Goal: Transaction & Acquisition: Download file/media

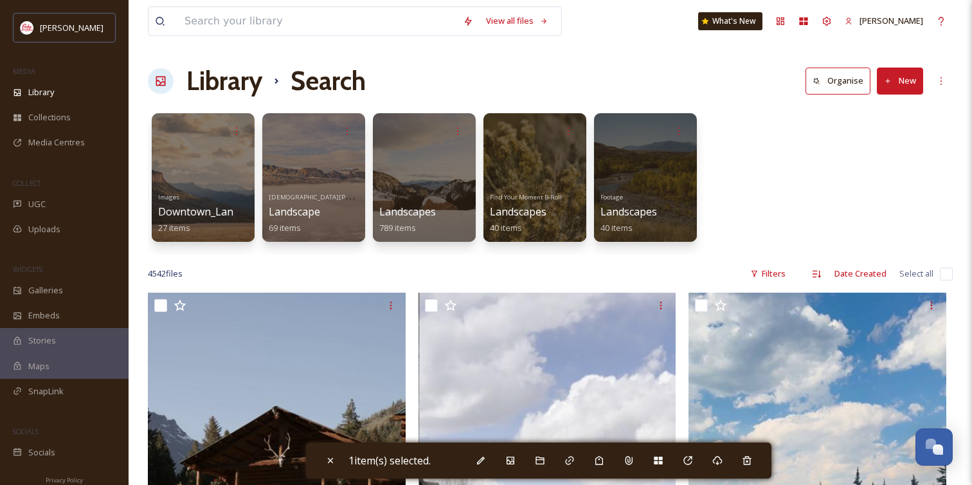
scroll to position [6675, 0]
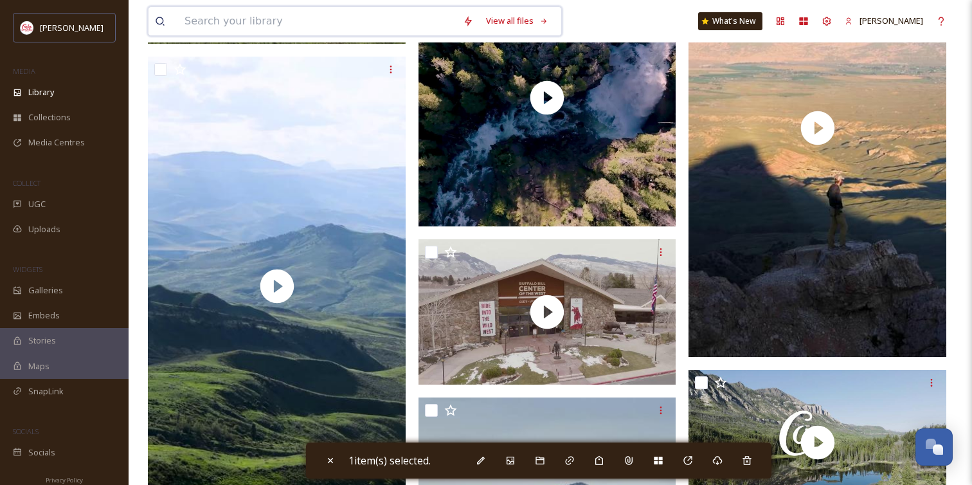
click at [273, 21] on input at bounding box center [317, 21] width 278 height 28
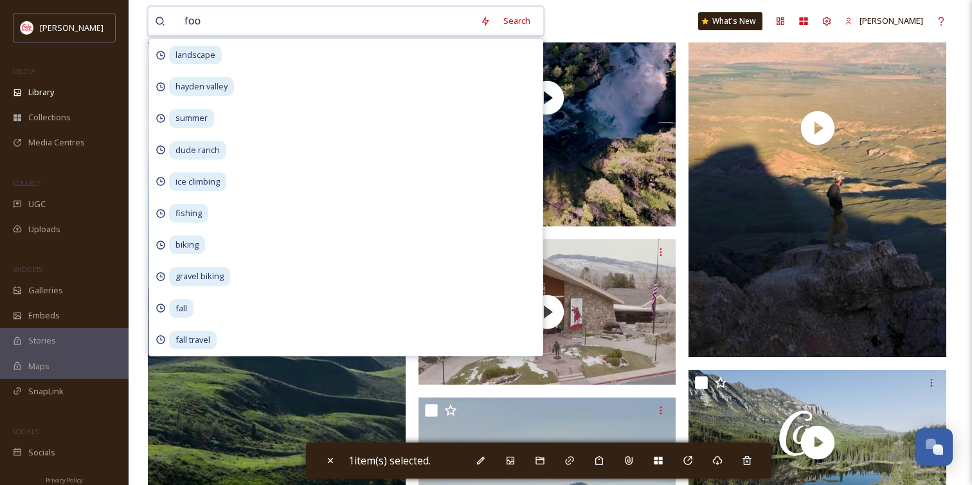
type input "food"
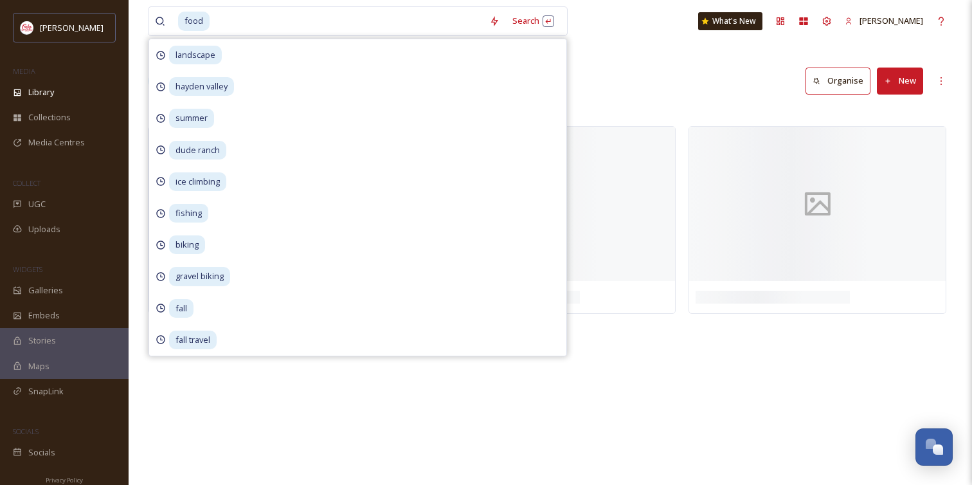
click at [631, 27] on div "food Search landscape [GEOGRAPHIC_DATA] summer dude ranch ice climbing fishing …" at bounding box center [550, 21] width 805 height 42
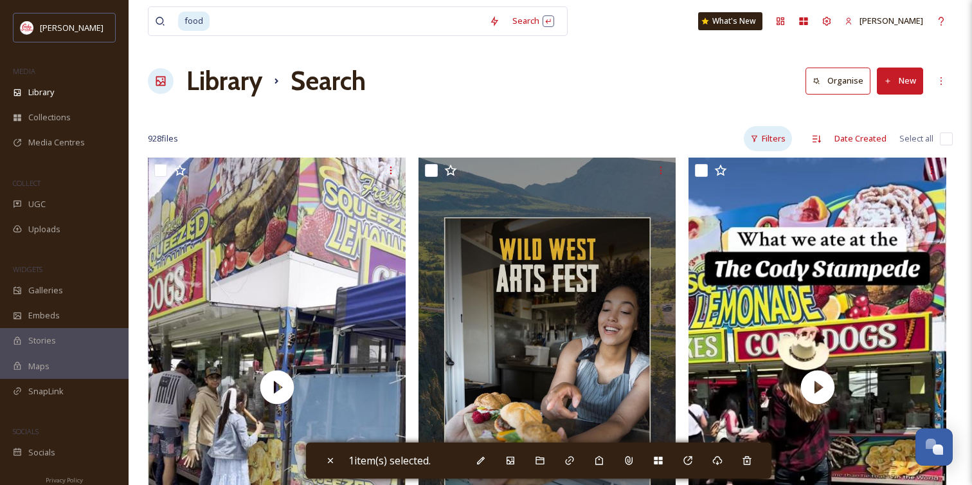
click at [782, 138] on div "Filters" at bounding box center [768, 138] width 48 height 25
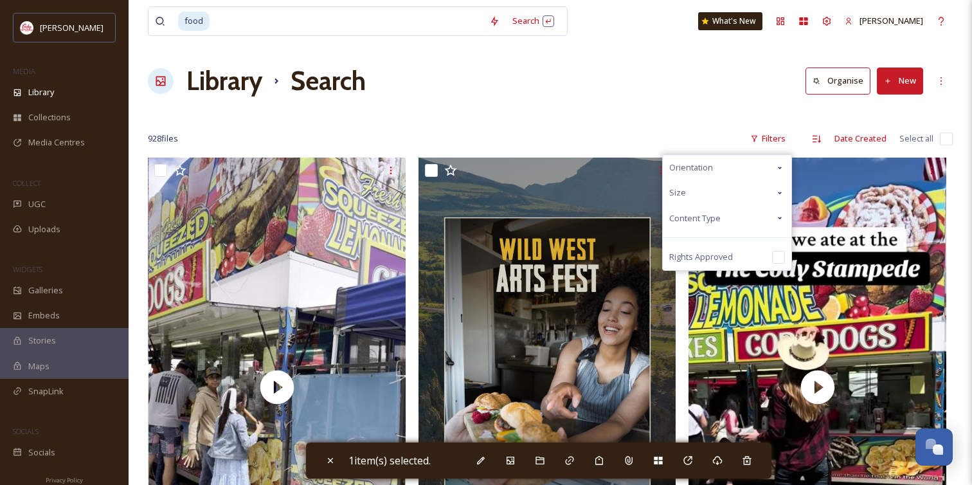
click at [748, 217] on div "Content Type" at bounding box center [727, 218] width 129 height 25
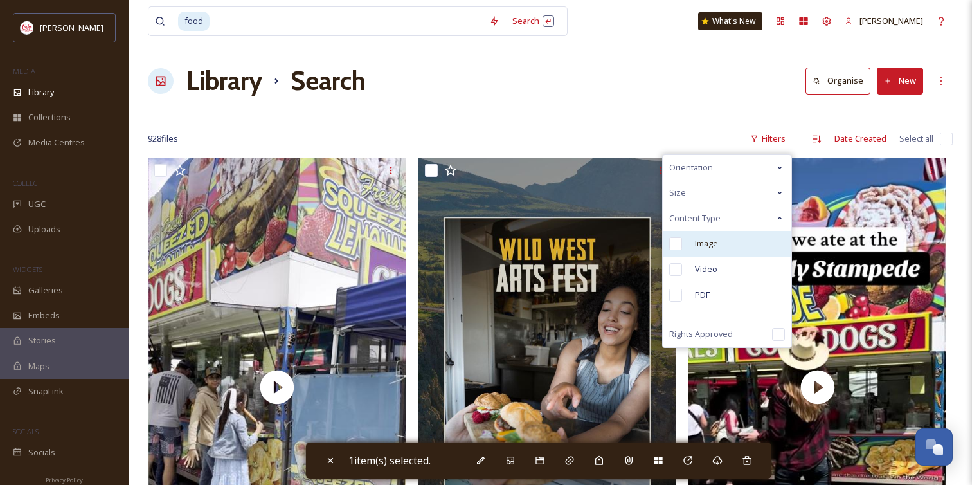
click at [739, 245] on div "Image" at bounding box center [727, 244] width 129 height 26
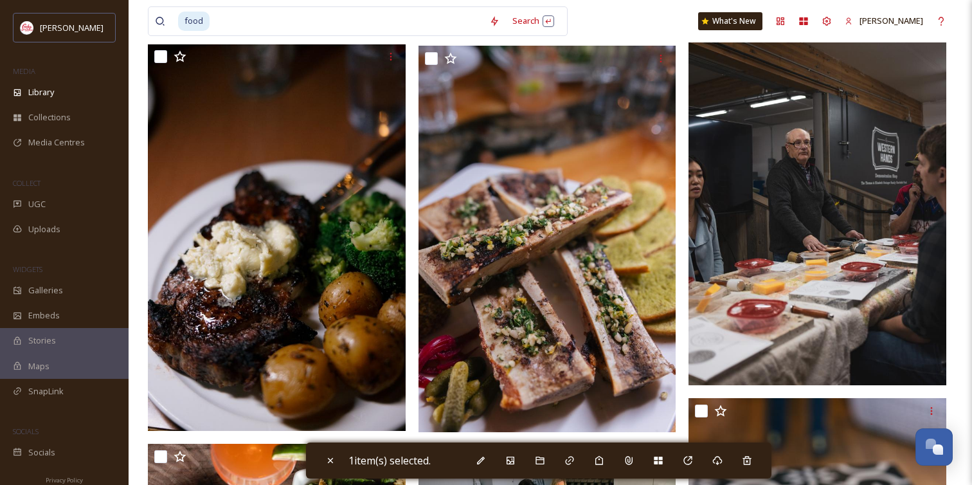
scroll to position [10858, 0]
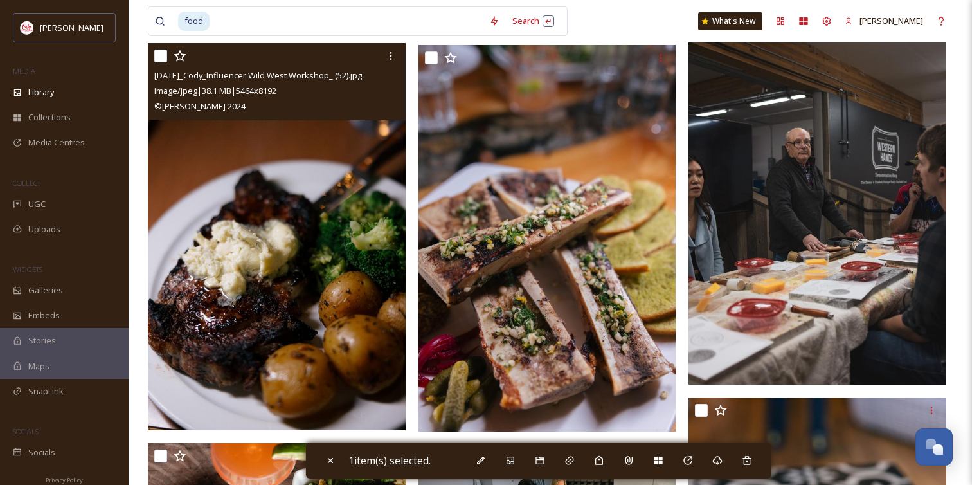
click at [160, 53] on input "checkbox" at bounding box center [160, 56] width 13 height 13
checkbox input "true"
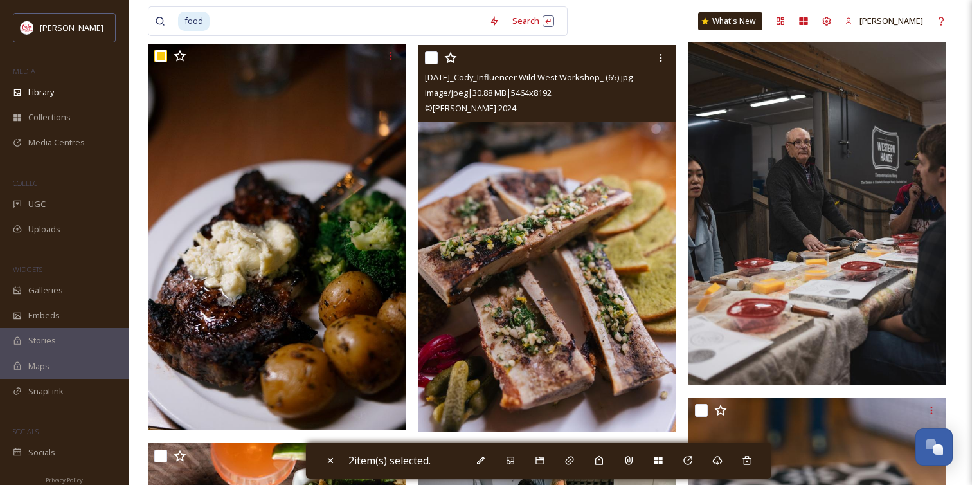
click at [432, 60] on input "checkbox" at bounding box center [431, 57] width 13 height 13
checkbox input "true"
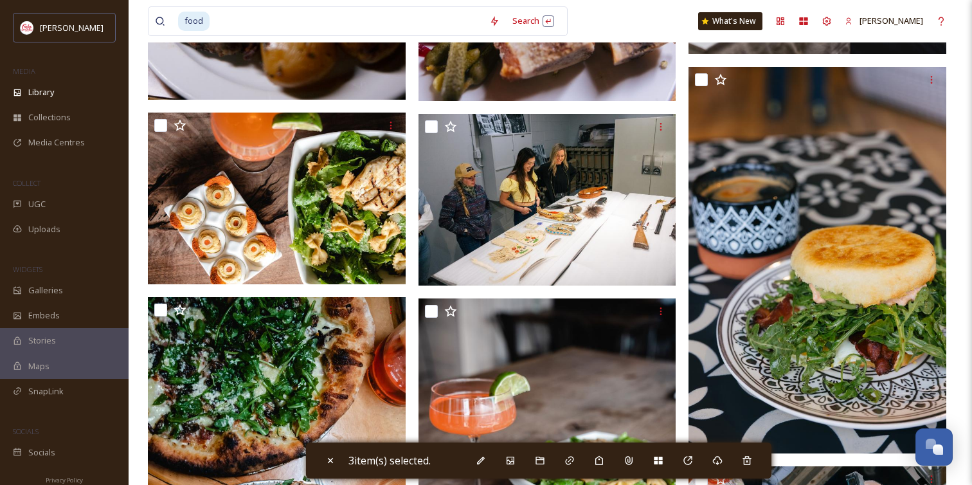
scroll to position [11180, 0]
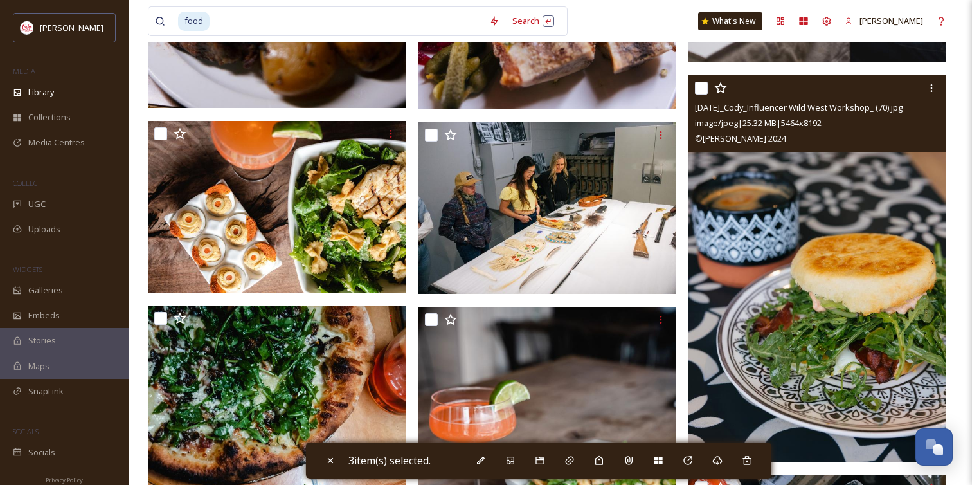
click at [699, 92] on input "checkbox" at bounding box center [701, 88] width 13 height 13
checkbox input "true"
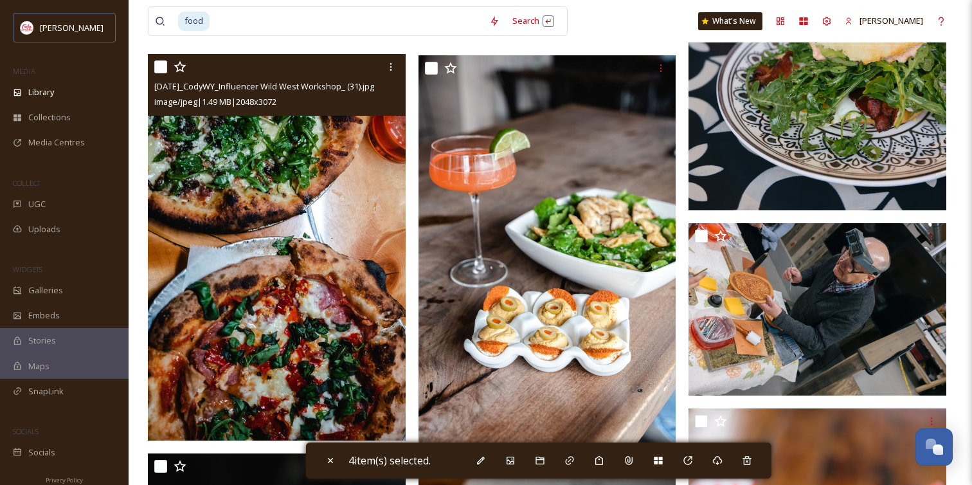
scroll to position [11427, 0]
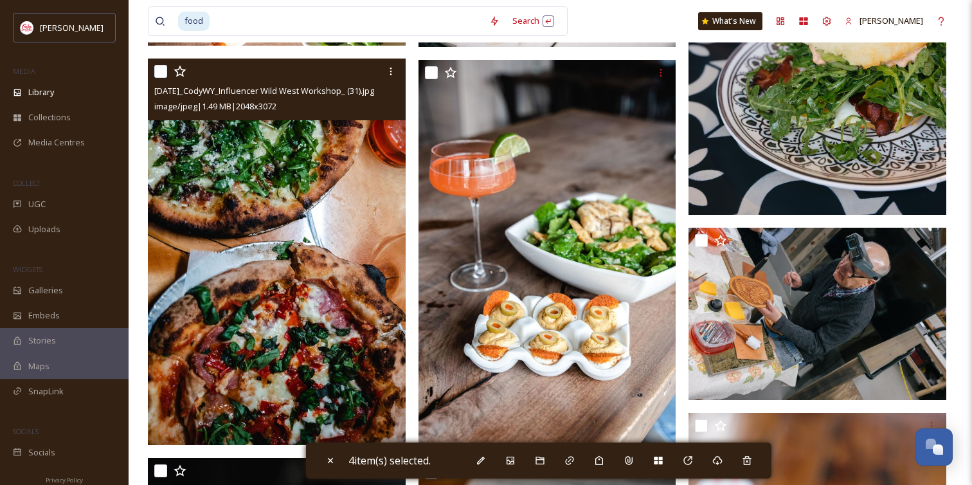
click at [164, 73] on input "checkbox" at bounding box center [160, 71] width 13 height 13
checkbox input "true"
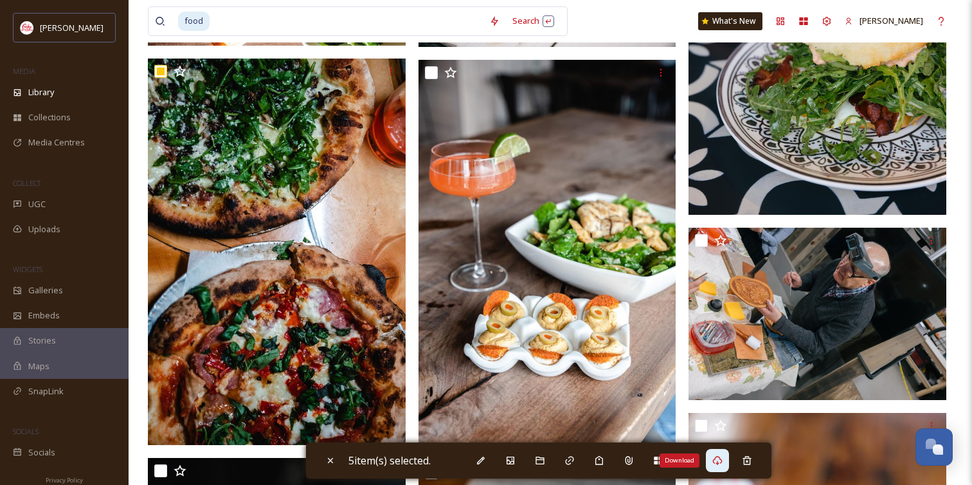
click at [719, 466] on div "Download" at bounding box center [717, 460] width 23 height 23
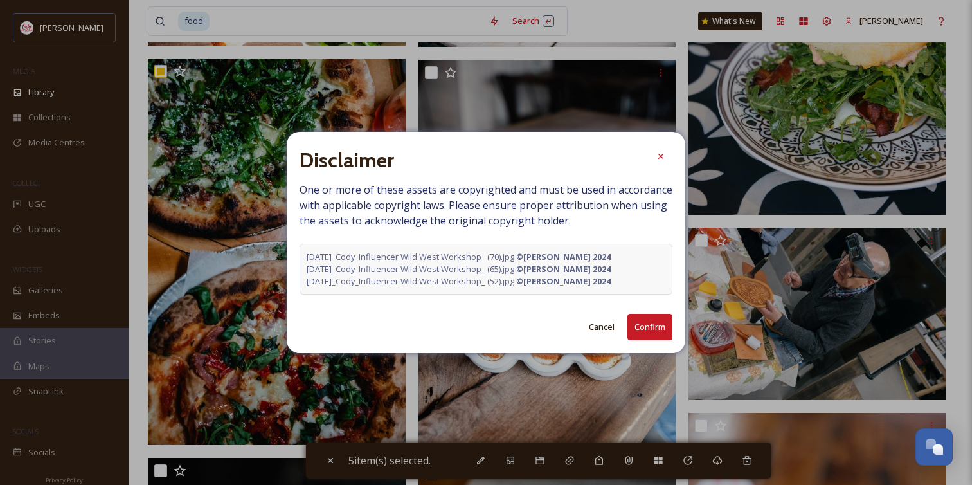
click at [654, 324] on button "Confirm" at bounding box center [649, 327] width 45 height 26
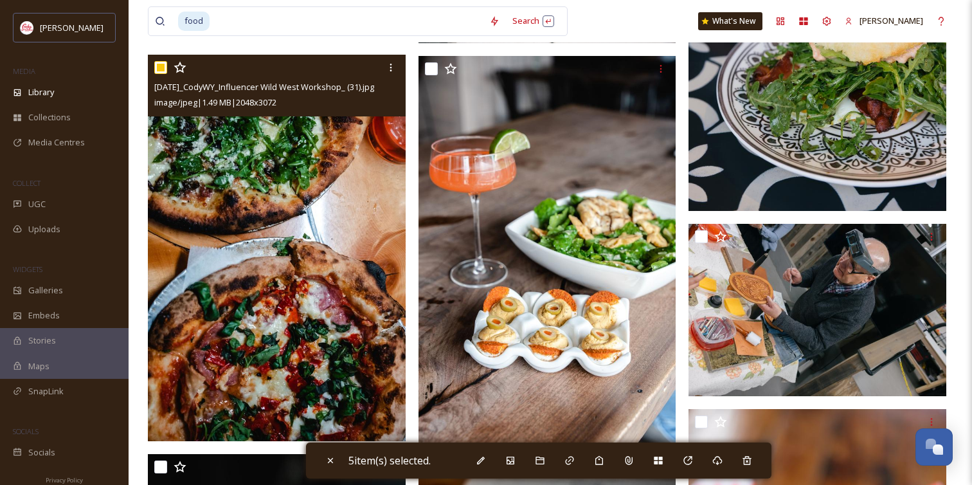
scroll to position [11431, 0]
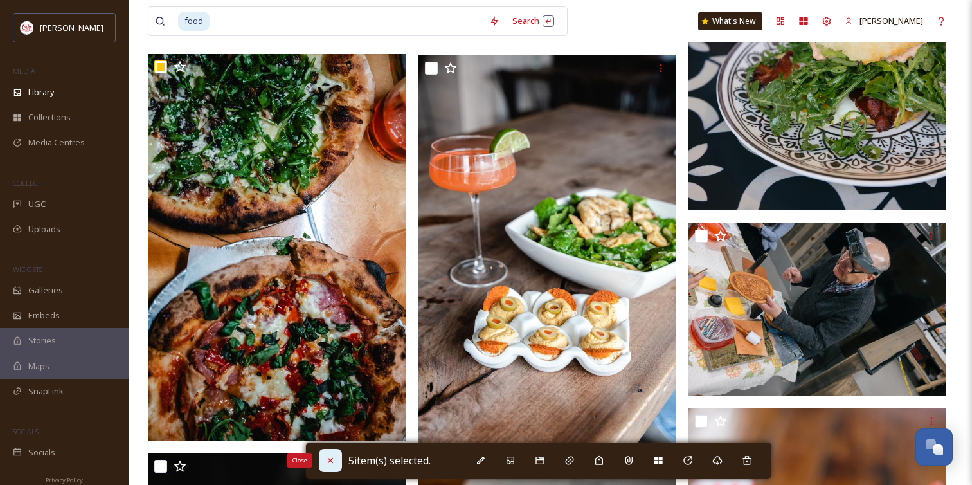
click at [329, 464] on icon at bounding box center [330, 460] width 10 height 10
checkbox input "false"
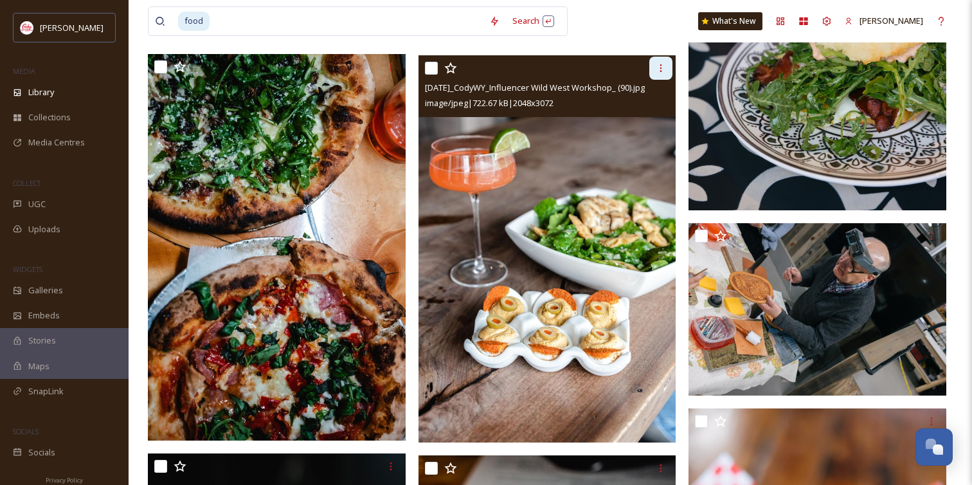
click at [659, 71] on icon at bounding box center [661, 68] width 10 height 10
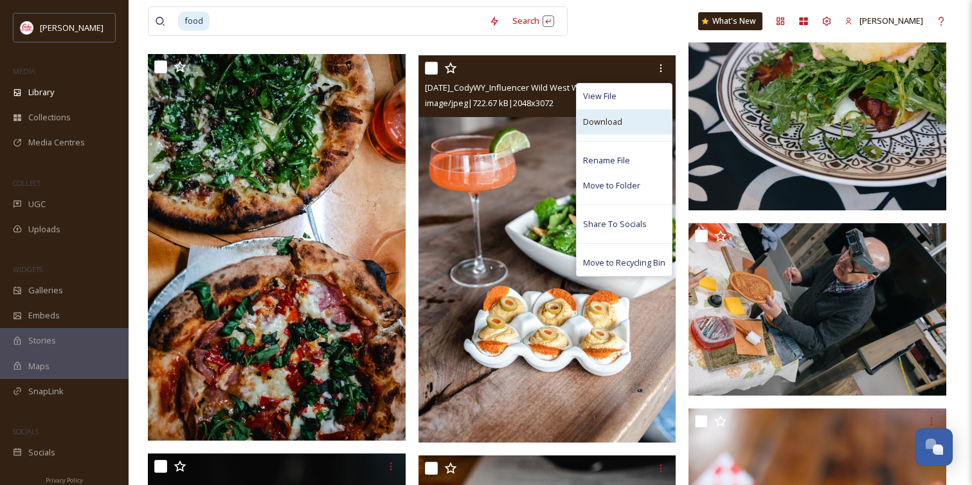
click at [629, 109] on div "Download" at bounding box center [624, 121] width 95 height 25
